Goal: Ask a question

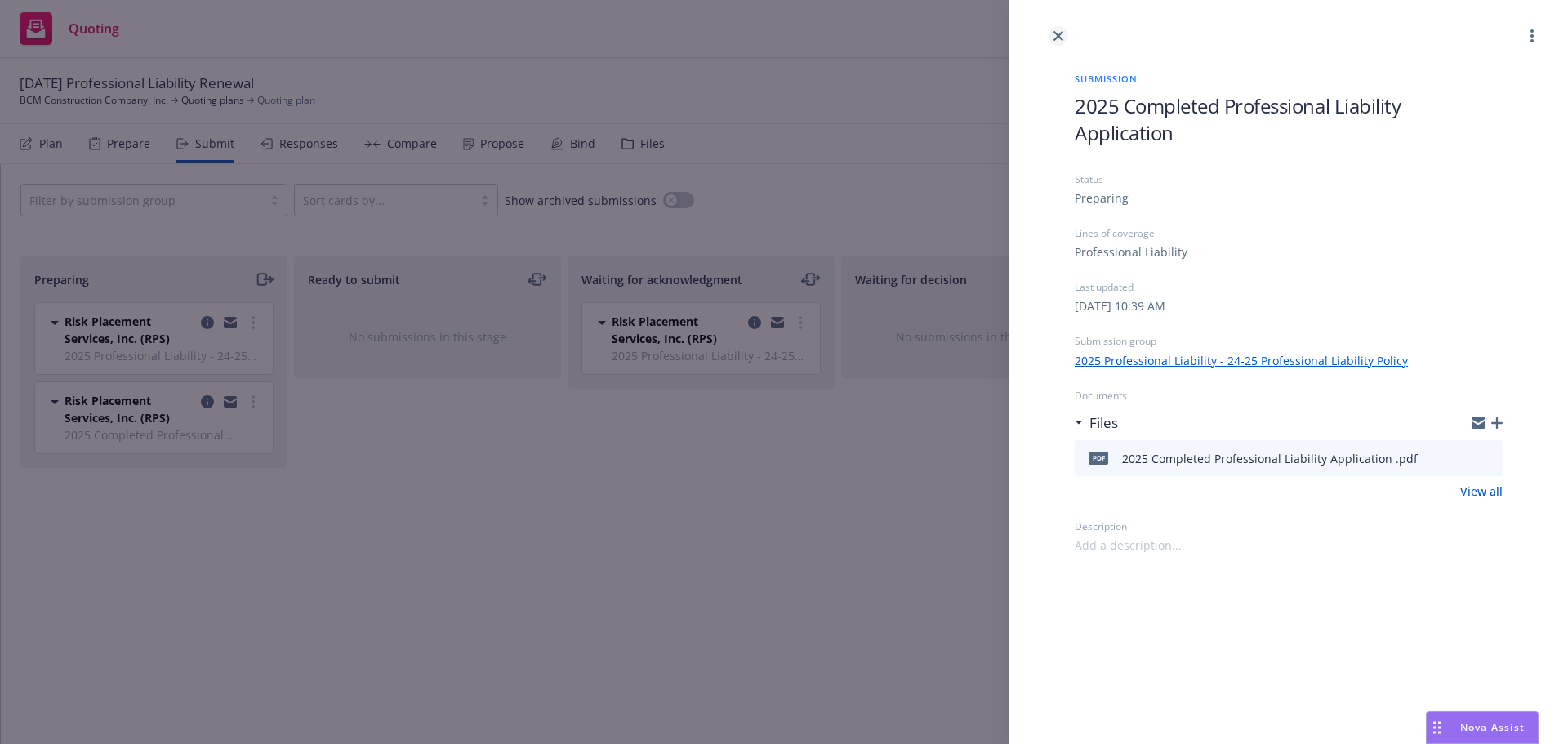
click at [1052, 38] on link "close" at bounding box center [1059, 36] width 20 height 20
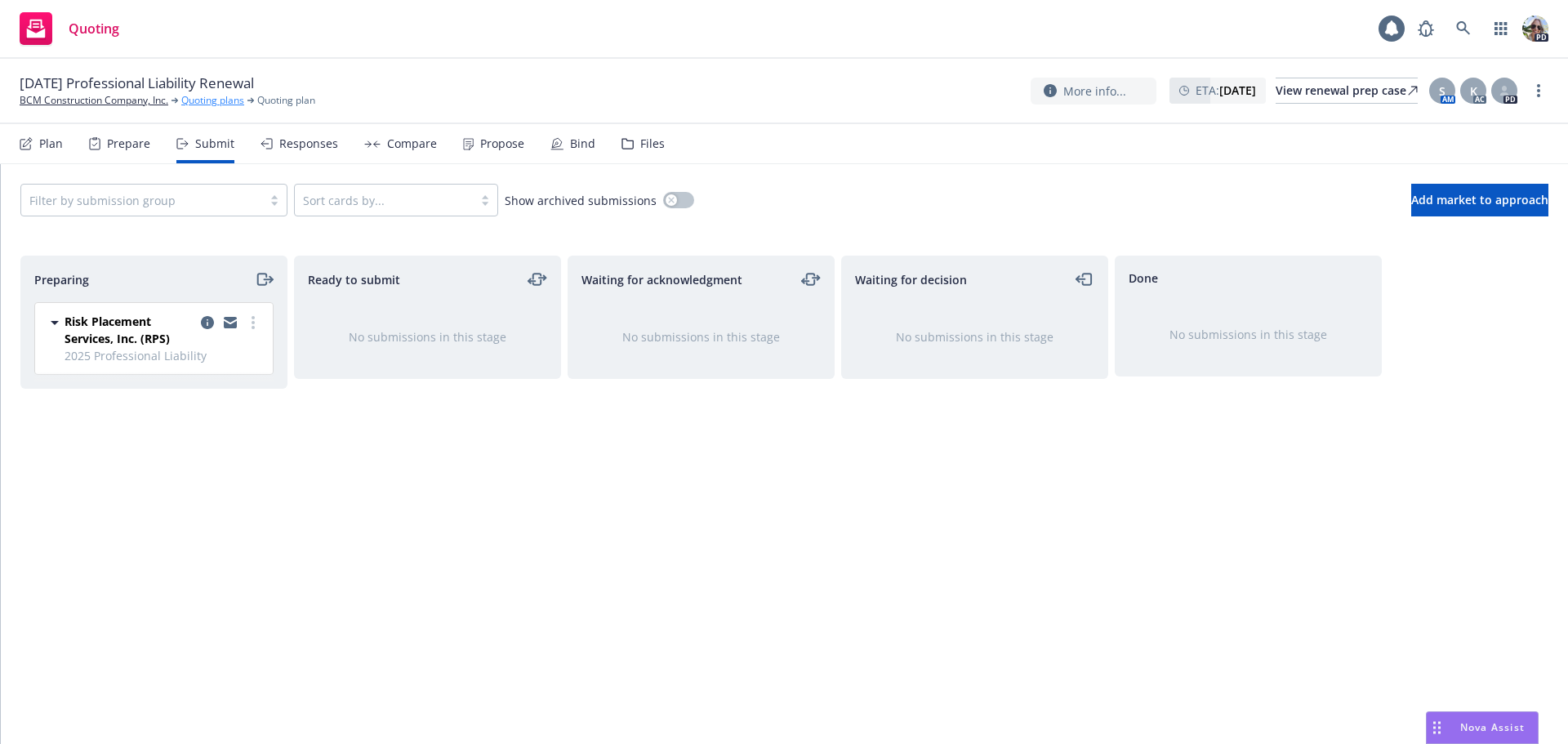
click at [202, 103] on link "Quoting plans" at bounding box center [212, 100] width 63 height 15
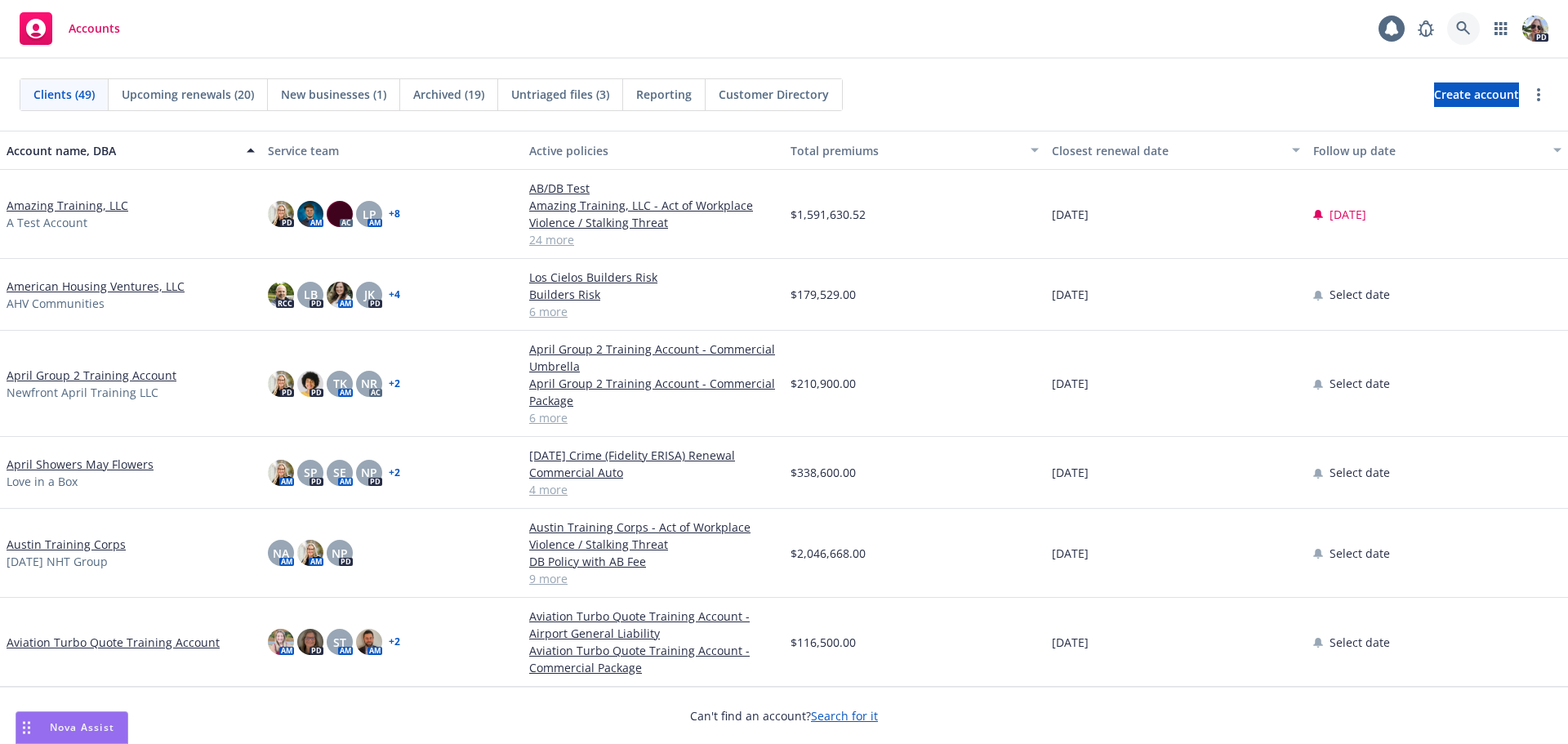
click at [1463, 30] on icon at bounding box center [1463, 28] width 15 height 15
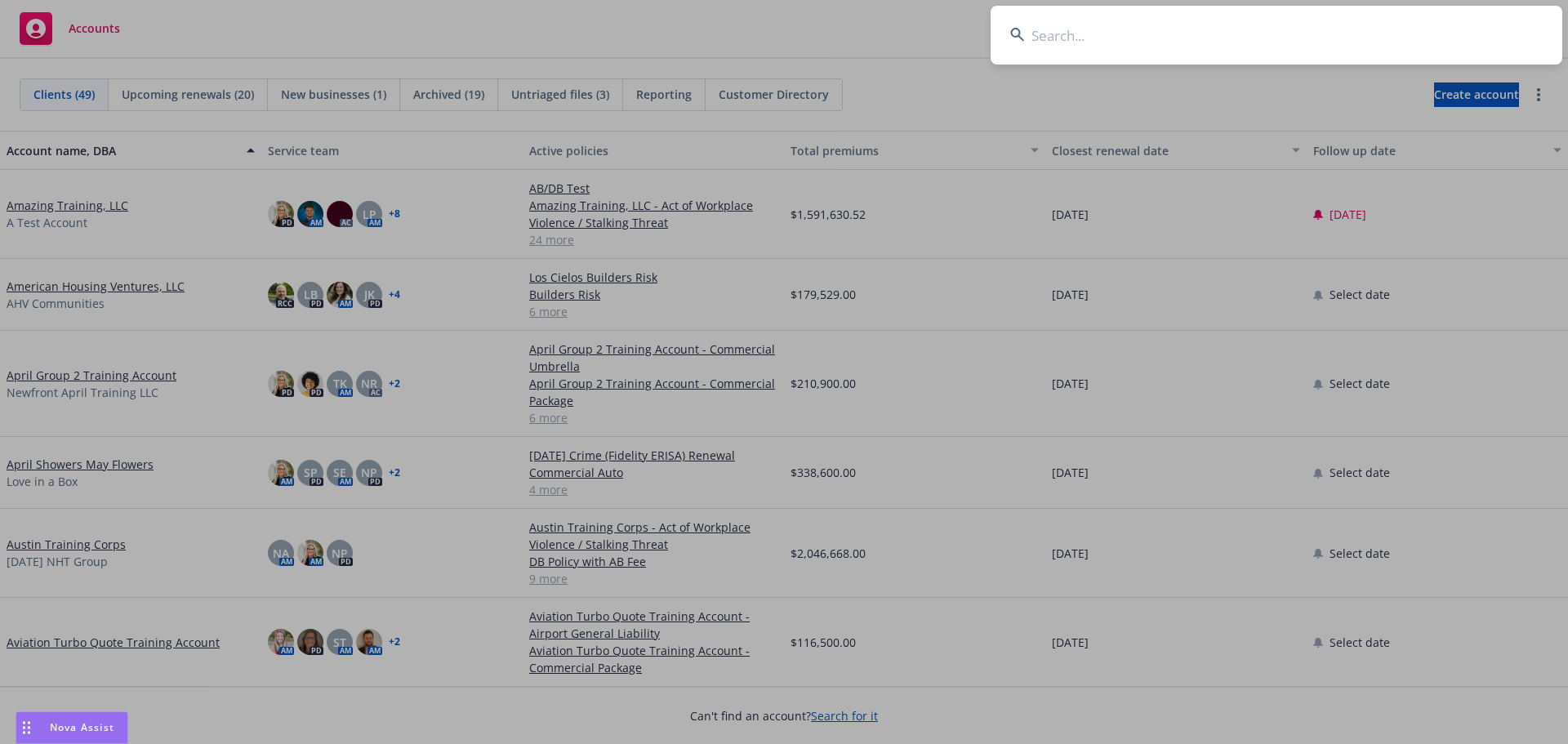
click at [1094, 52] on input at bounding box center [1276, 35] width 571 height 59
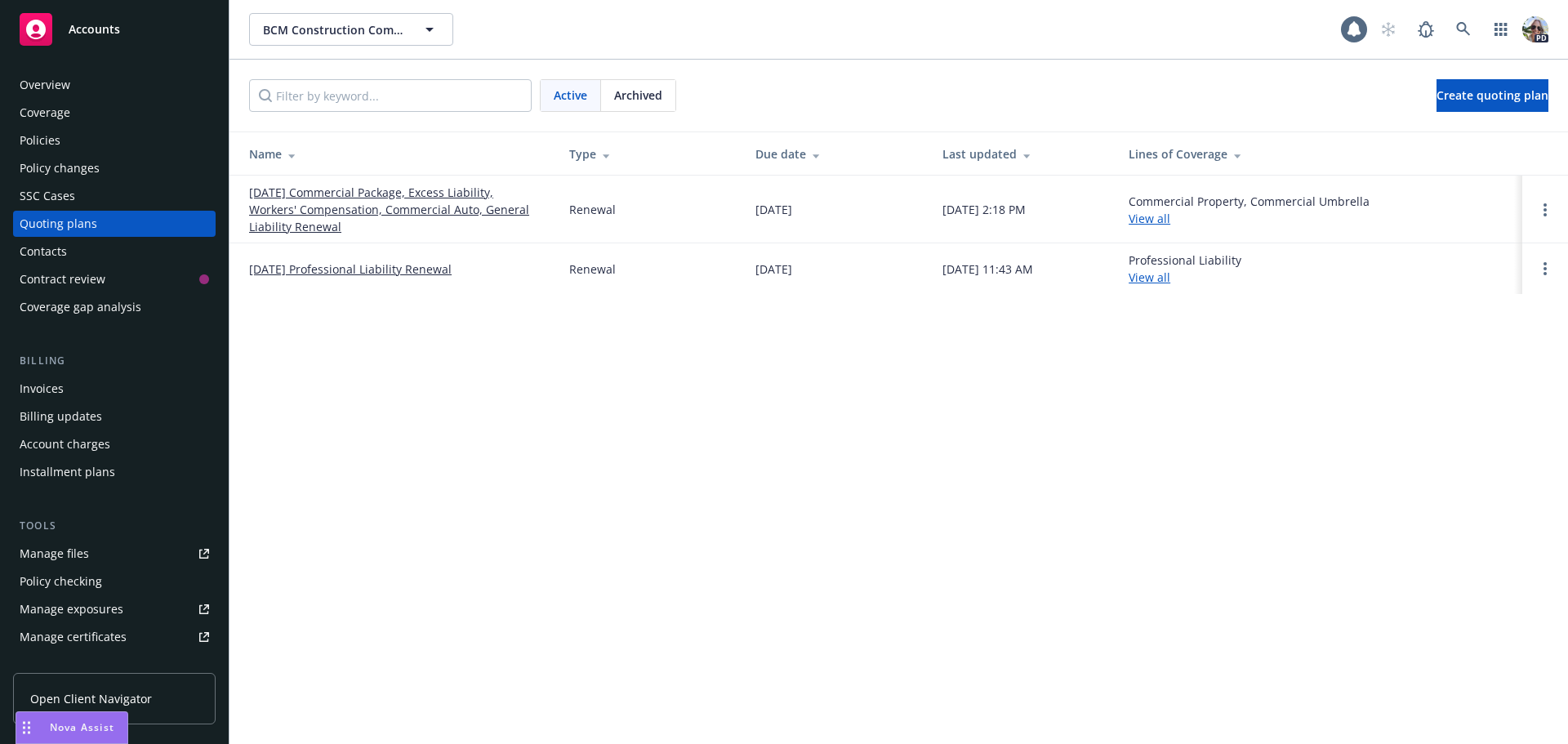
click at [42, 148] on div "Policies" at bounding box center [40, 141] width 41 height 26
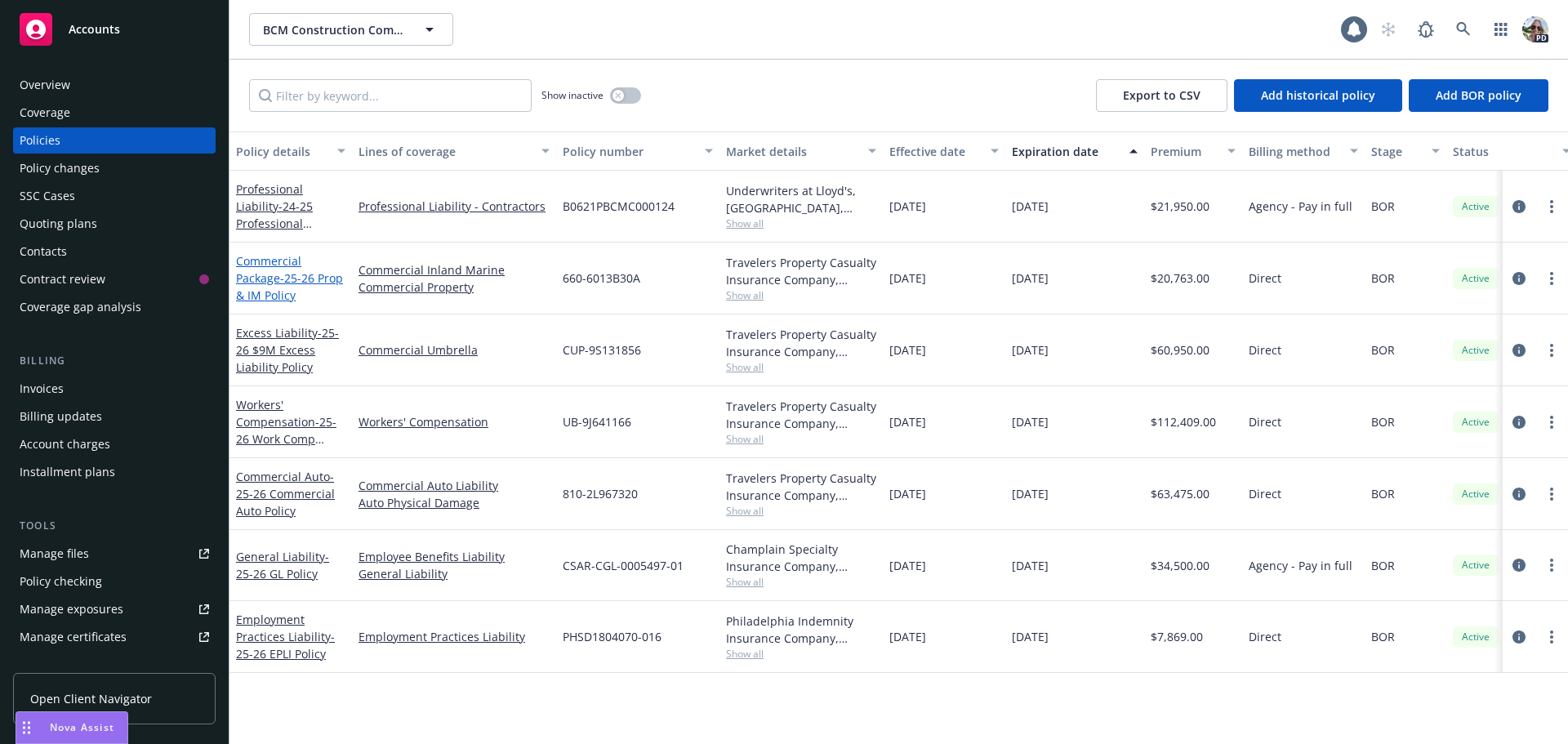
click at [257, 258] on link "Commercial Package - 25-26 Prop & IM Policy" at bounding box center [289, 278] width 107 height 50
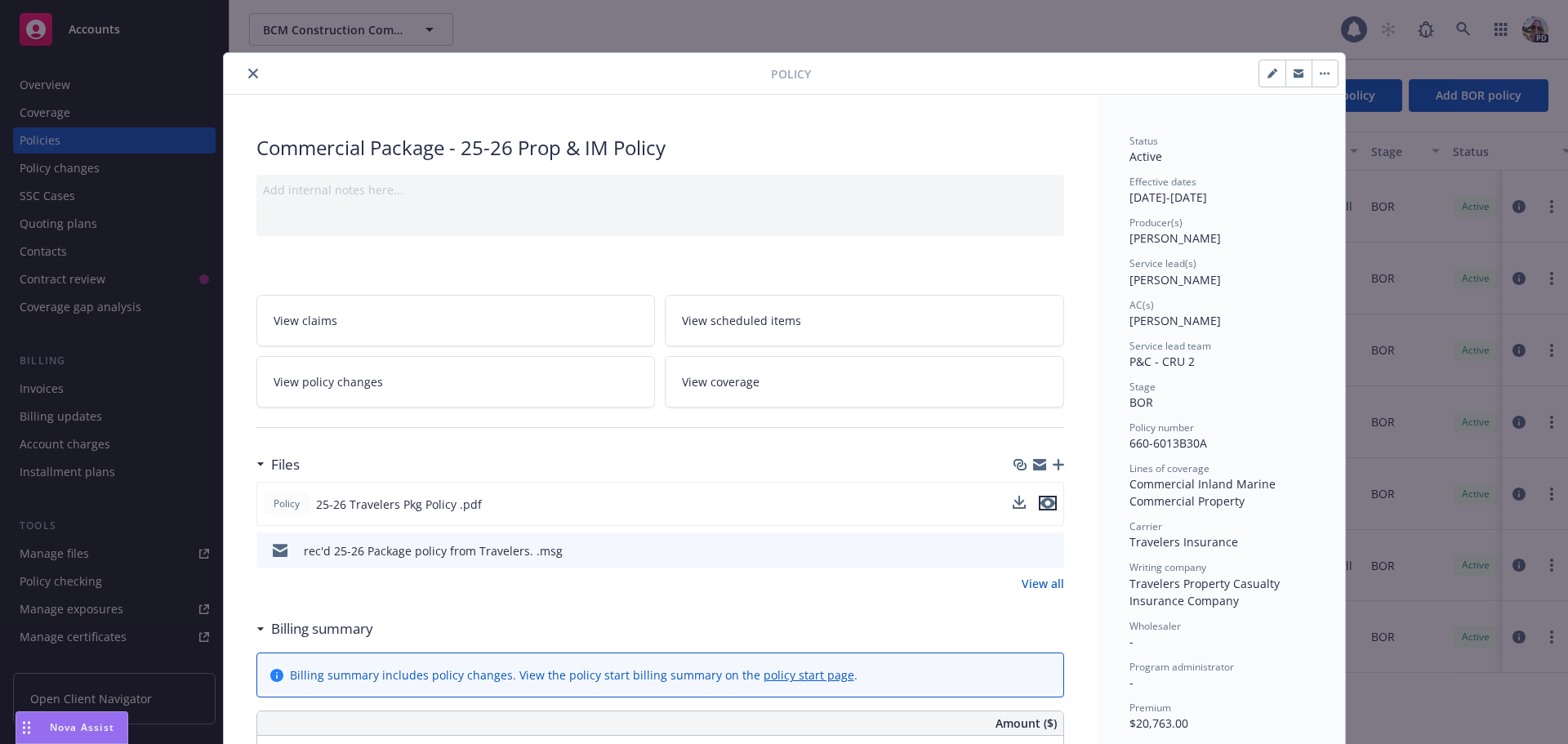
click at [1047, 500] on icon "preview file" at bounding box center [1047, 502] width 15 height 11
click at [249, 71] on icon "close" at bounding box center [254, 74] width 10 height 10
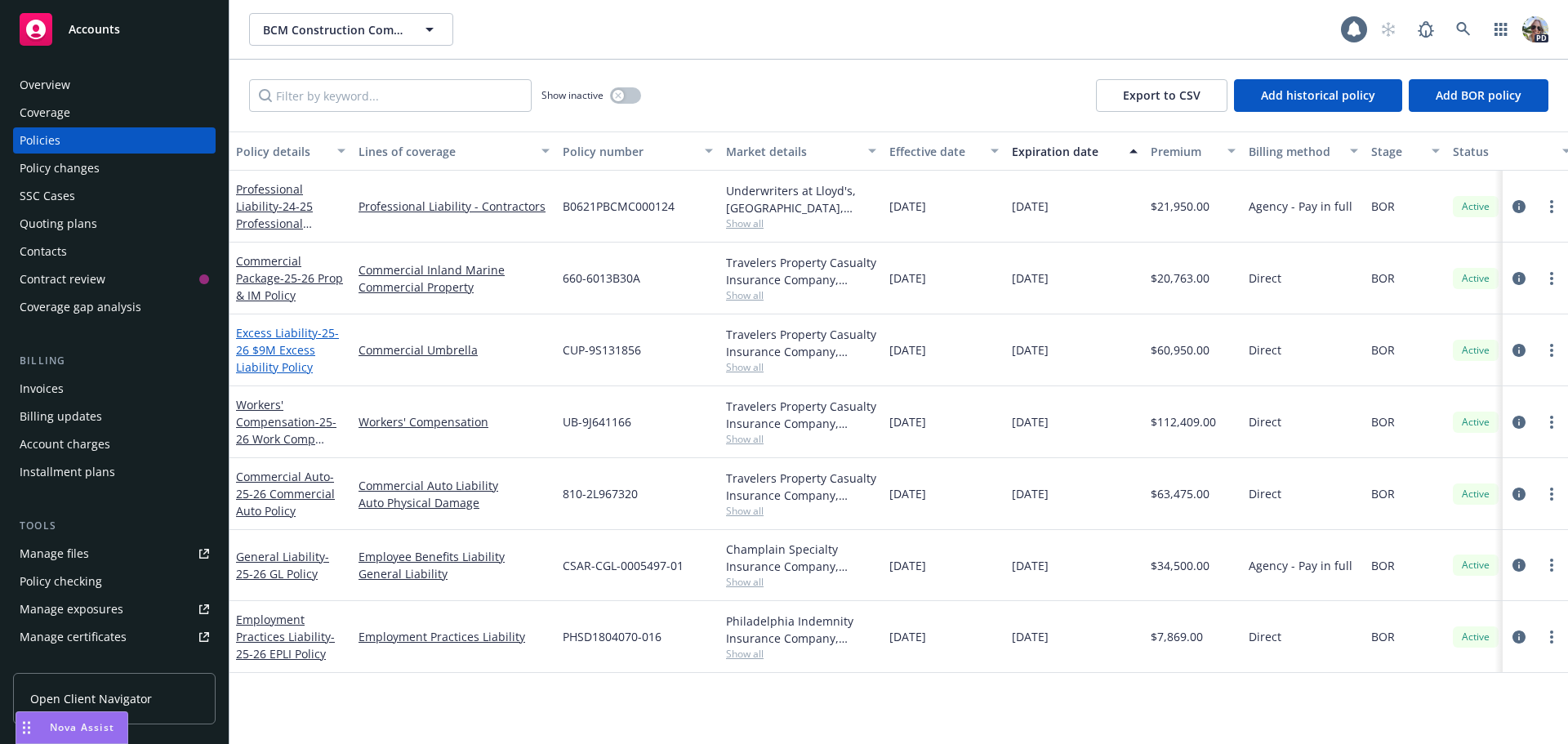
click at [264, 326] on link "Excess Liability - 25-26 $9M Excess Liability Policy" at bounding box center [287, 350] width 103 height 50
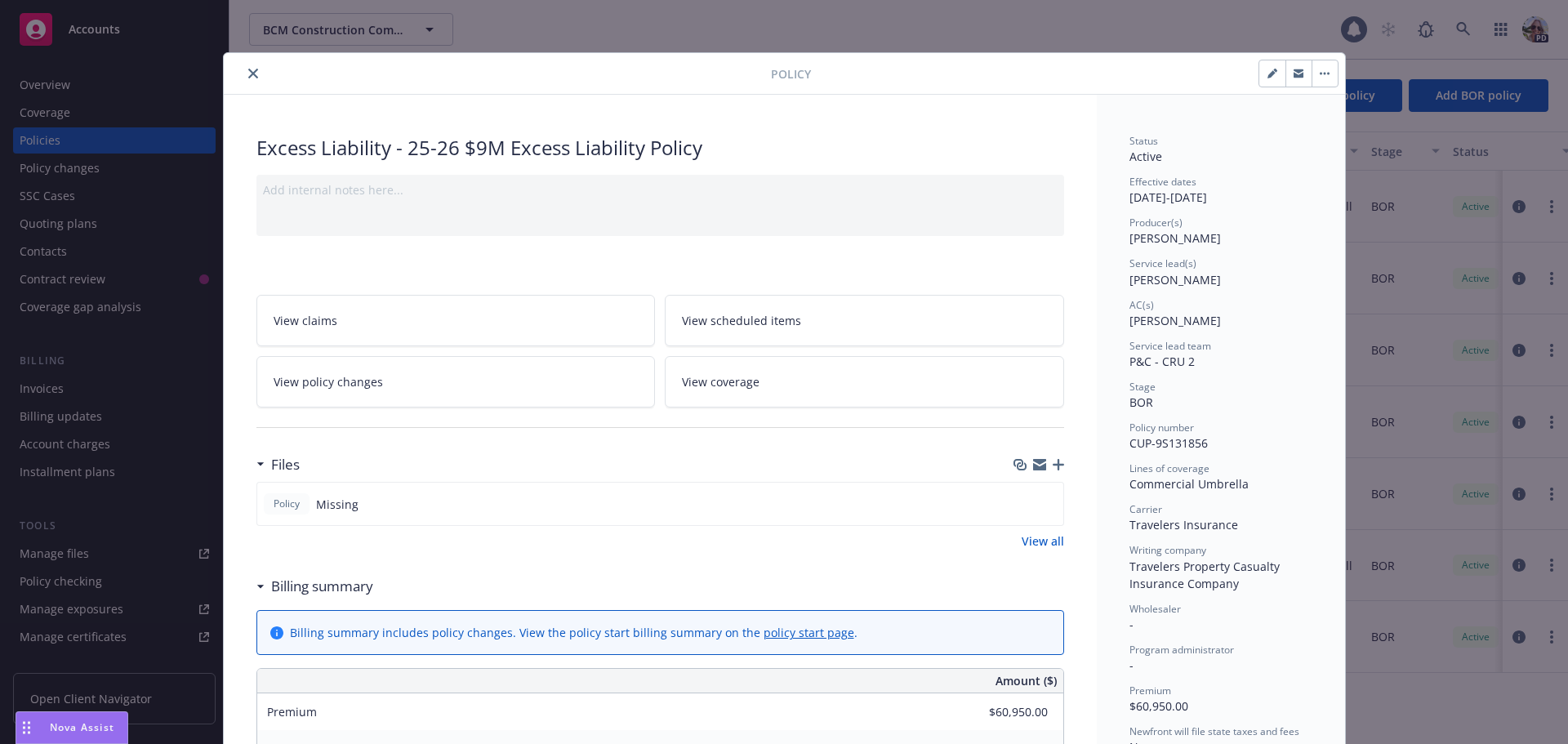
click at [249, 75] on icon "close" at bounding box center [254, 74] width 10 height 10
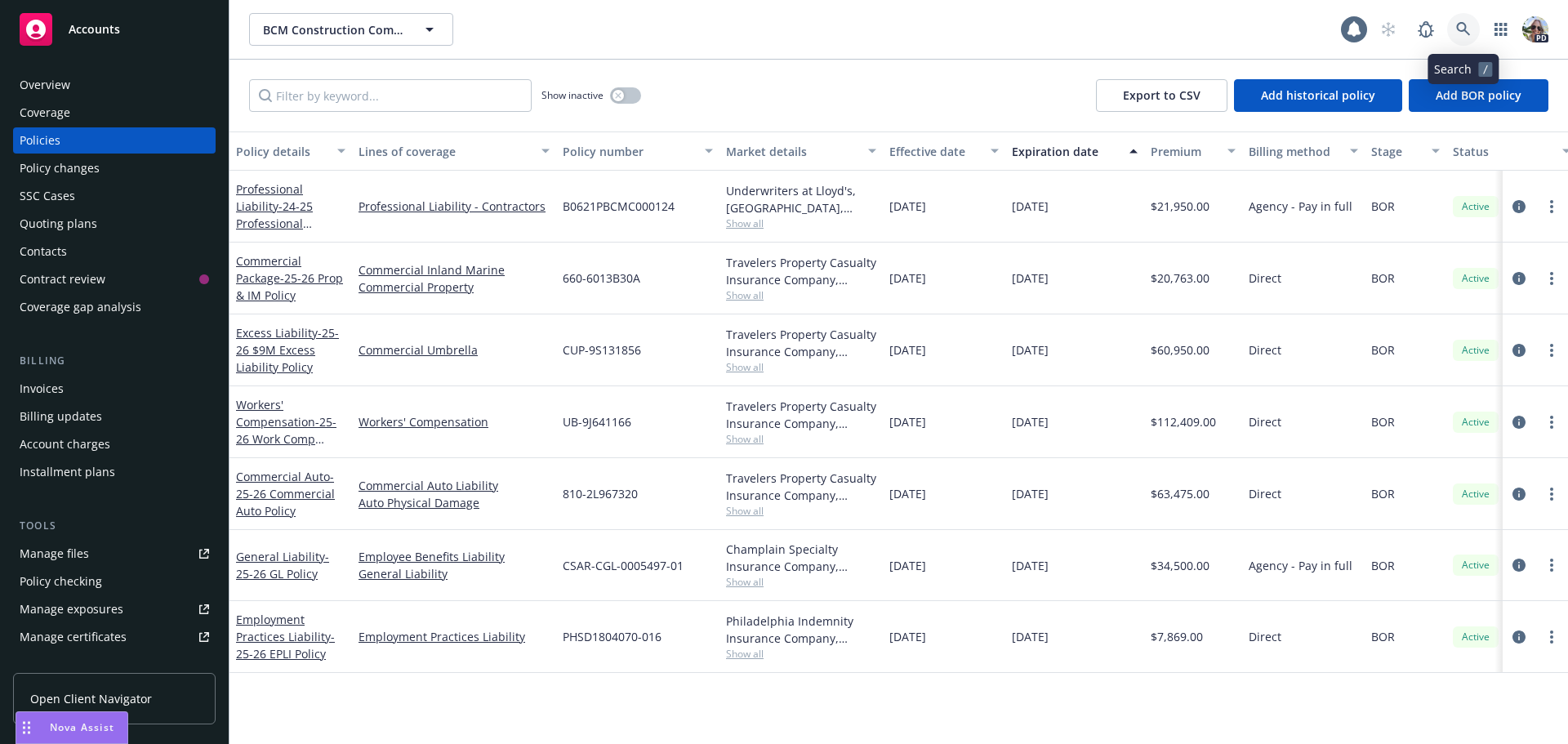
click at [1461, 29] on icon at bounding box center [1463, 29] width 15 height 15
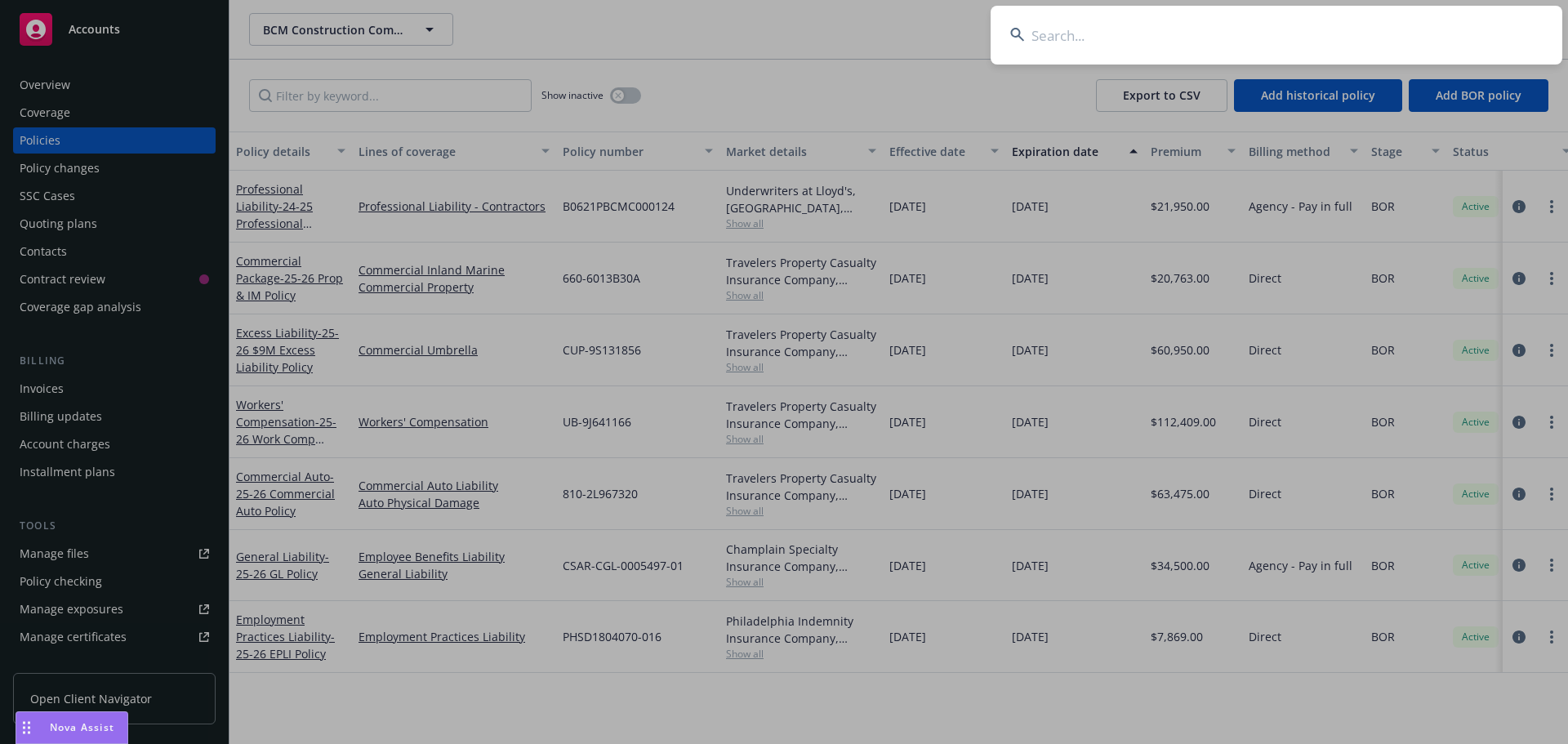
click at [1074, 32] on input at bounding box center [1276, 35] width 571 height 59
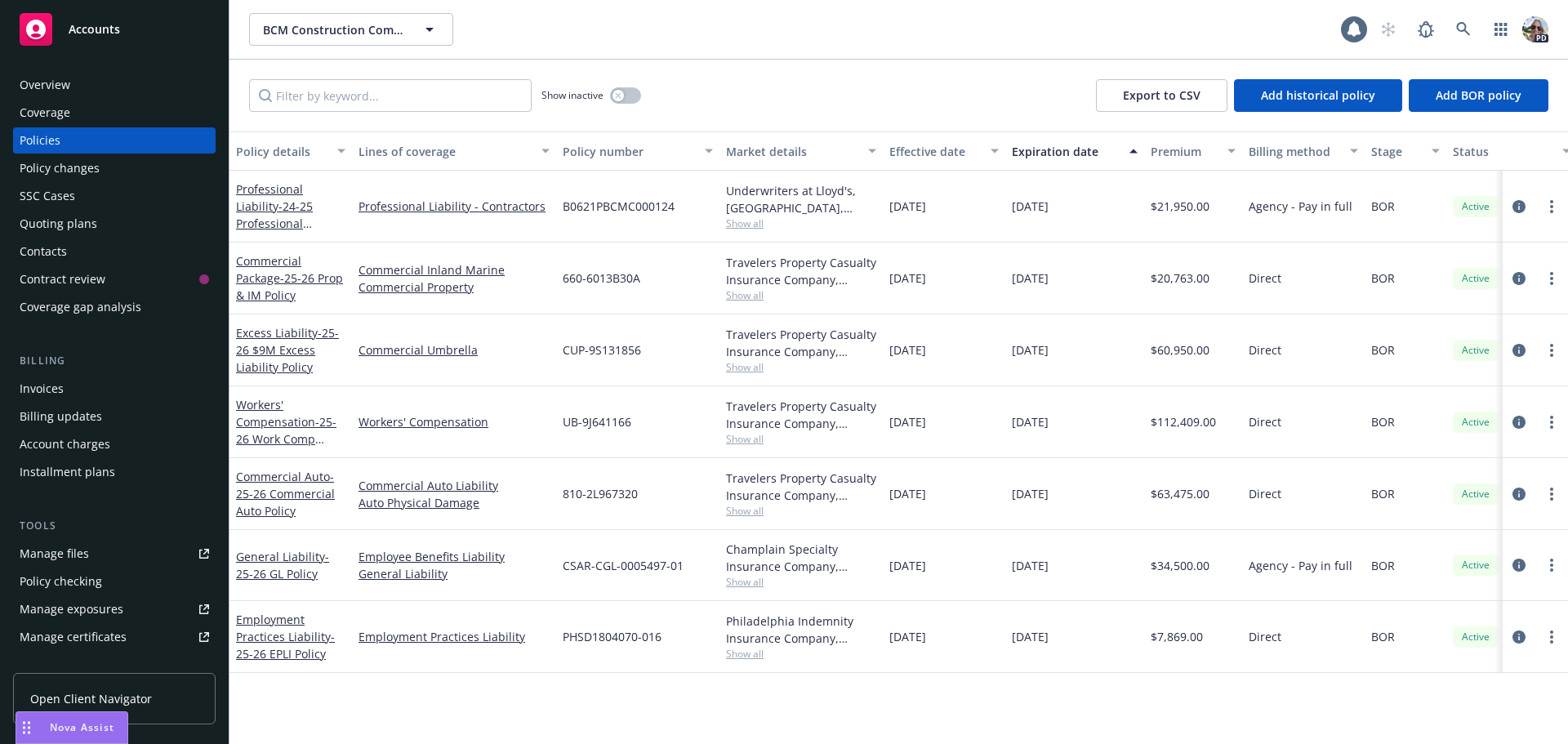
click at [43, 223] on div "Quoting plans" at bounding box center [59, 224] width 78 height 26
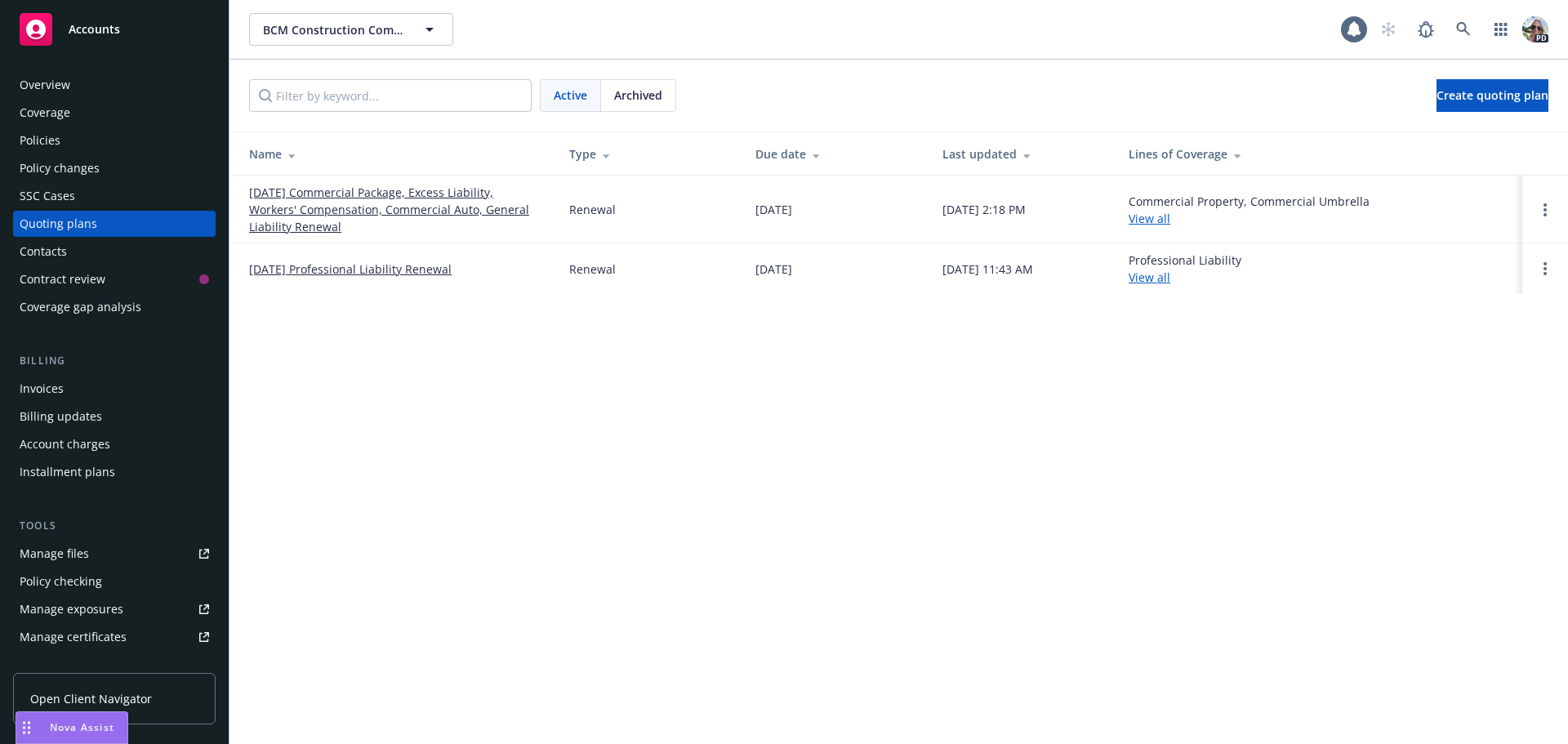
click at [89, 724] on span "Nova Assist" at bounding box center [82, 727] width 65 height 14
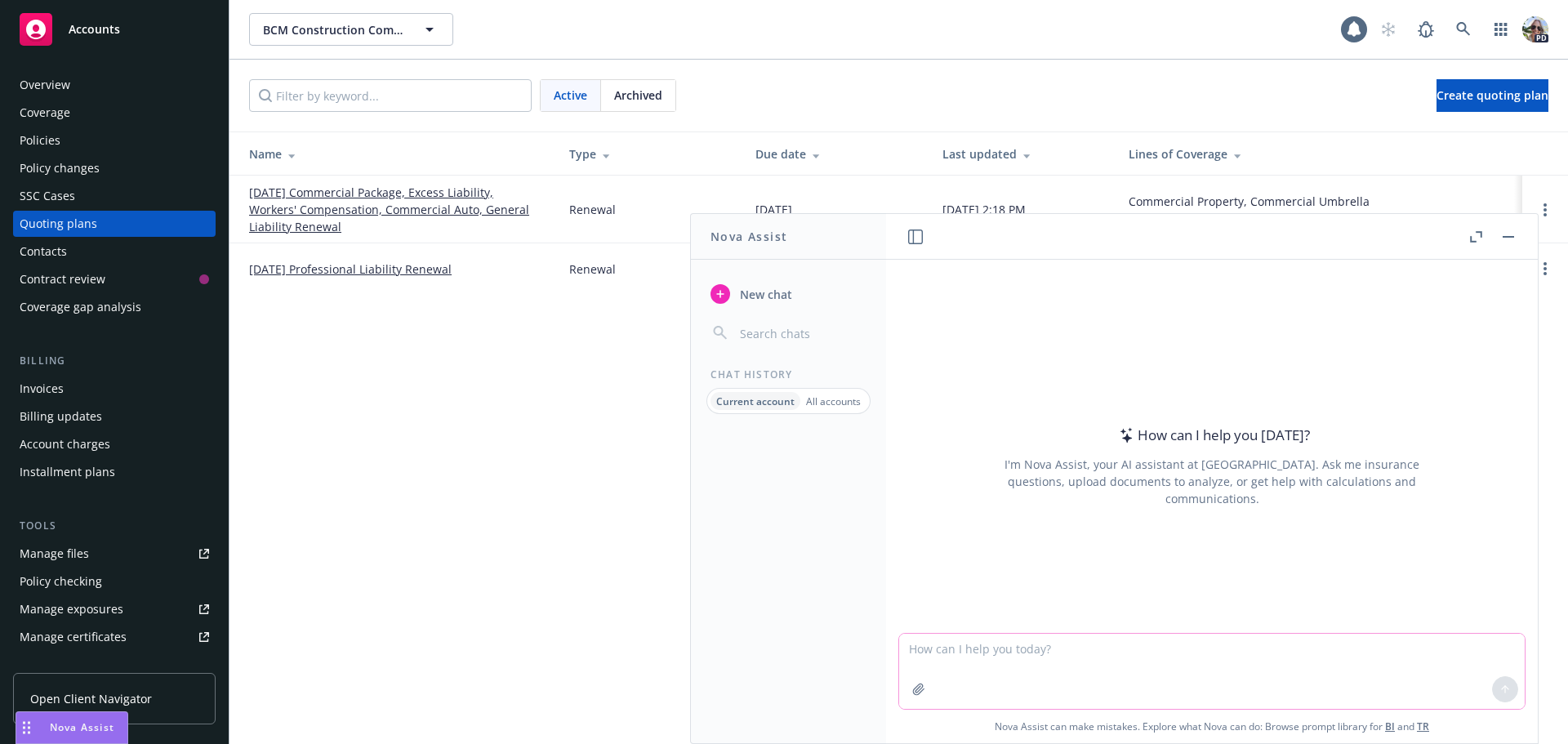
click at [1061, 661] on textarea at bounding box center [1211, 670] width 625 height 75
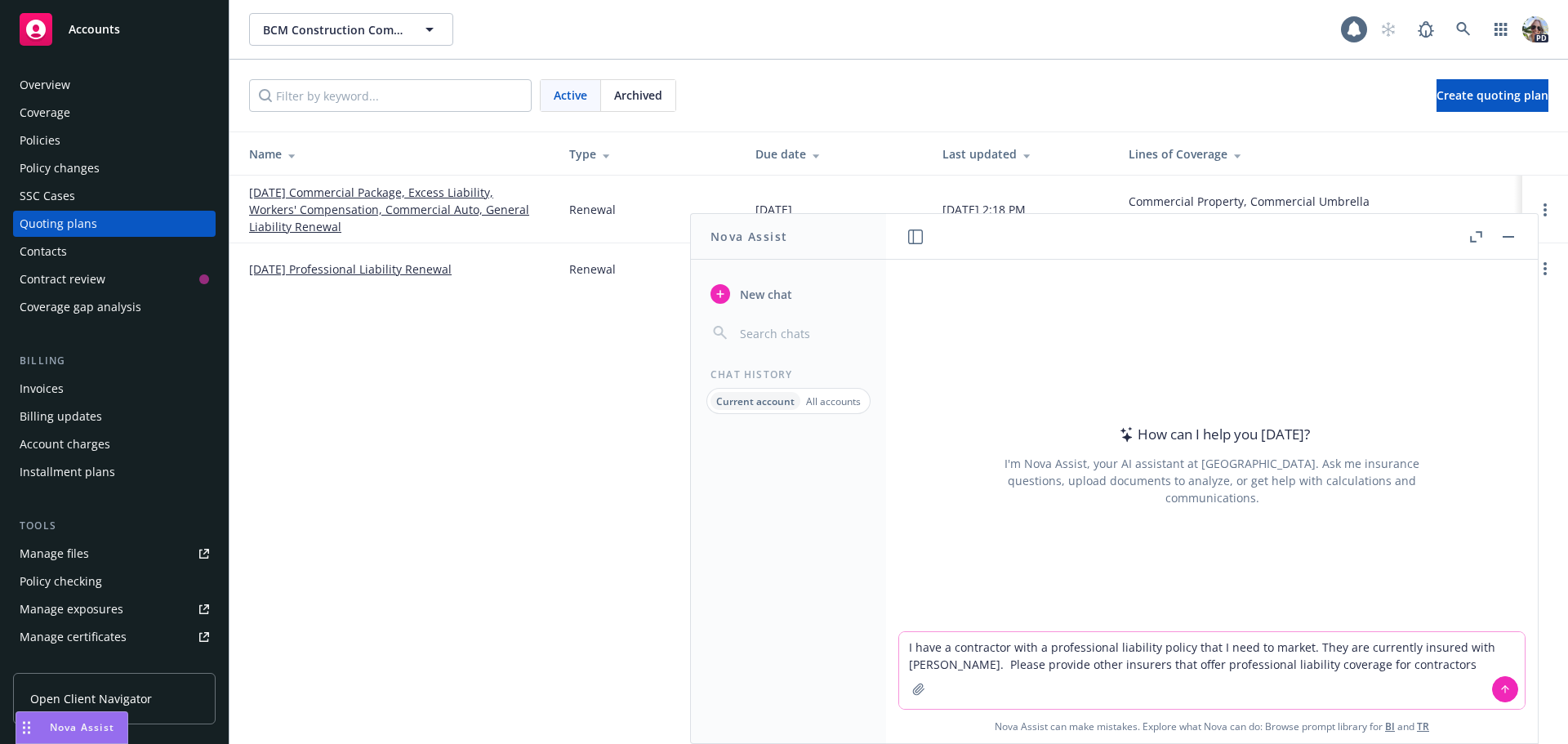
type textarea "I have a contractor with a professional liability policy that I need to market.…"
click at [1501, 691] on icon at bounding box center [1504, 688] width 11 height 11
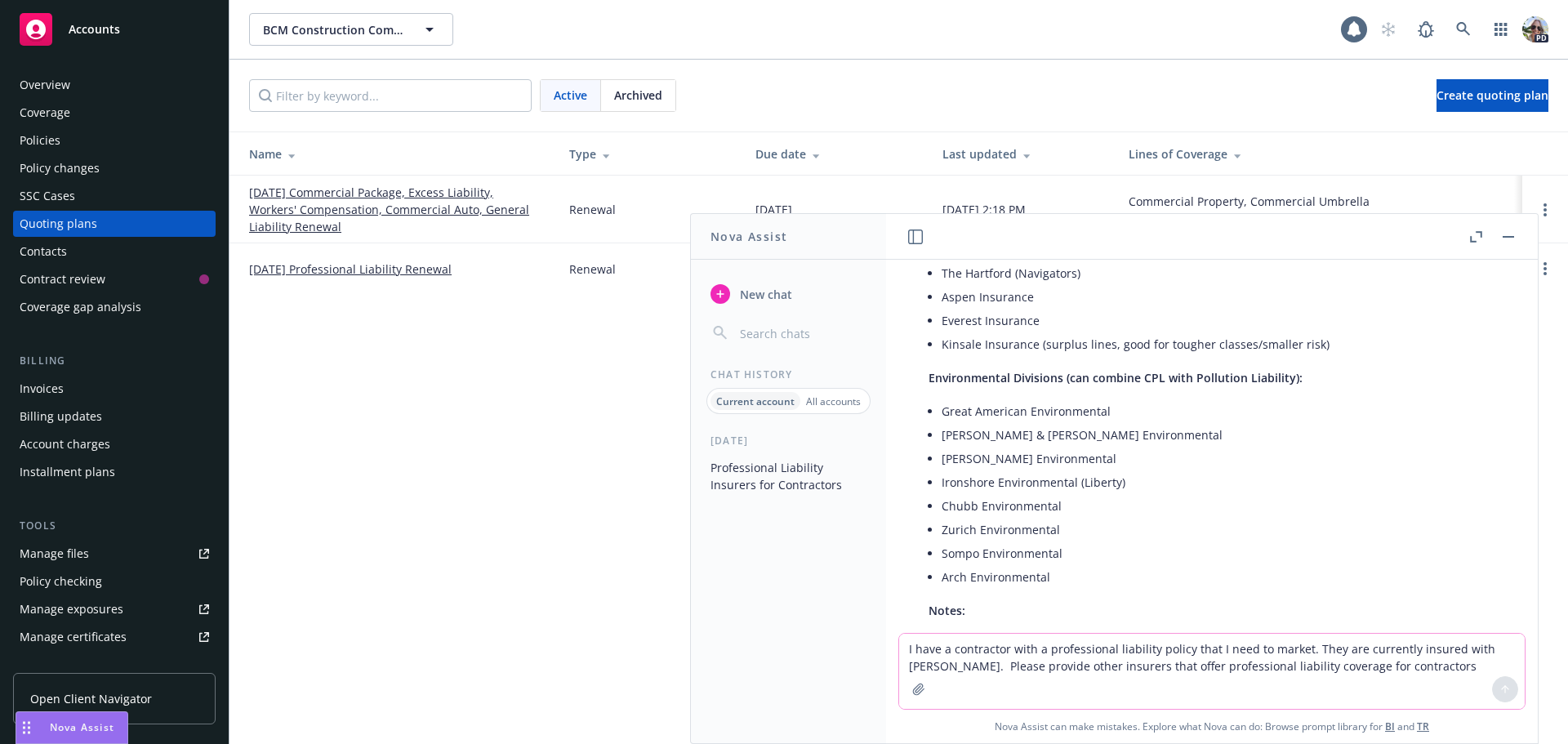
scroll to position [150, 0]
